Goal: Task Accomplishment & Management: Complete application form

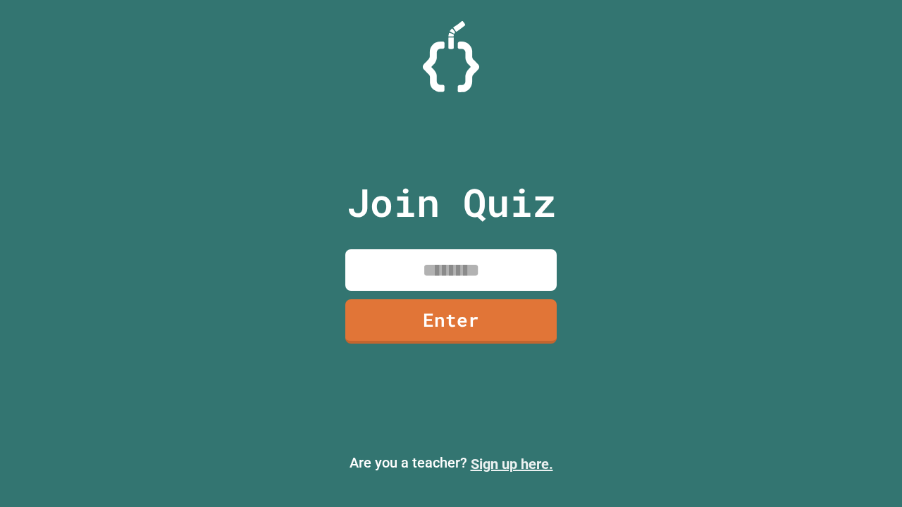
click at [511, 464] on link "Sign up here." at bounding box center [512, 464] width 82 height 17
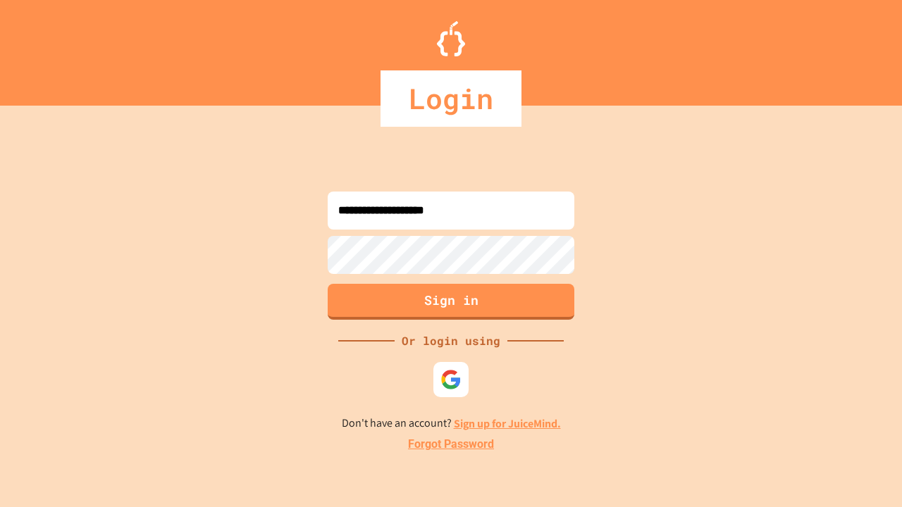
type input "**********"
